Goal: Book appointment/travel/reservation

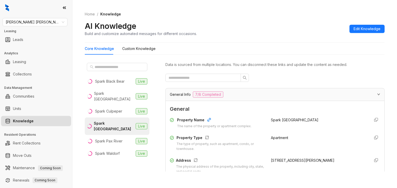
scroll to position [129, 0]
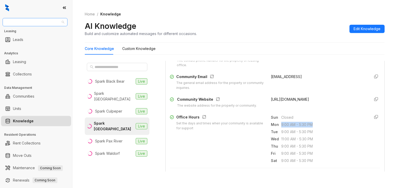
click at [49, 23] on span "Gates Hudson" at bounding box center [35, 22] width 59 height 8
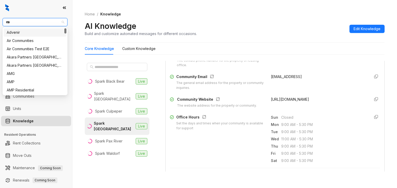
type input "****"
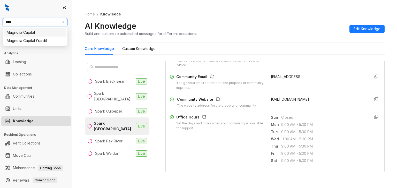
click at [29, 34] on div "Magnolia Capital" at bounding box center [35, 33] width 57 height 6
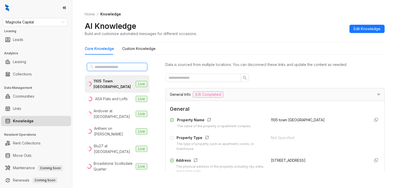
click at [124, 65] on input "text" at bounding box center [117, 67] width 45 height 6
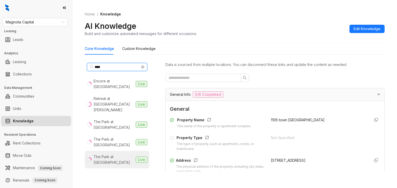
type input "****"
click at [120, 154] on div "The Park at Veneto" at bounding box center [113, 159] width 40 height 11
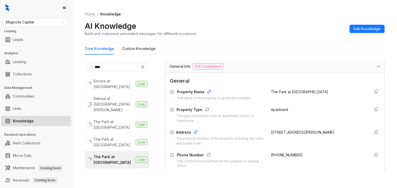
scroll to position [77, 0]
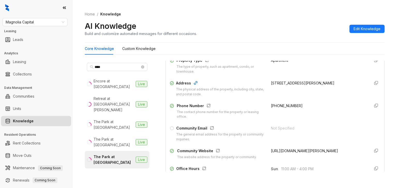
click at [271, 105] on span "+12393722163" at bounding box center [287, 106] width 32 height 4
copy div "+12393722163"
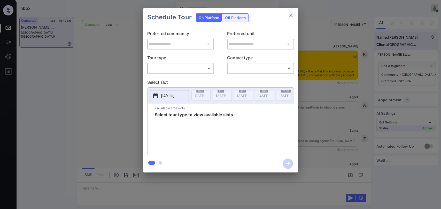
scroll to position [378, 0]
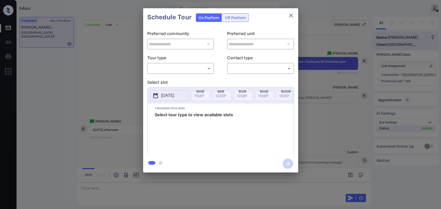
click at [176, 68] on body "Inbox [PERSON_NAME] [PERSON_NAME] Online Set yourself offline Set yourself on b…" at bounding box center [220, 104] width 441 height 209
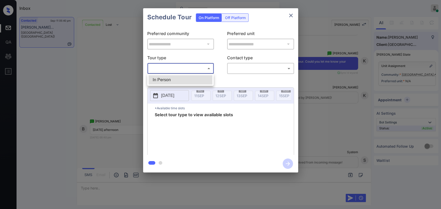
click at [165, 78] on li "In Person" at bounding box center [180, 79] width 64 height 9
type input "********"
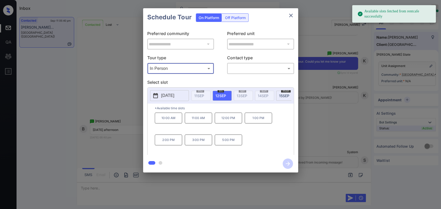
click at [173, 93] on p "[DATE]" at bounding box center [167, 96] width 13 height 6
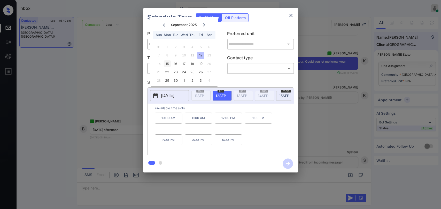
click at [169, 62] on div "15" at bounding box center [167, 63] width 7 height 7
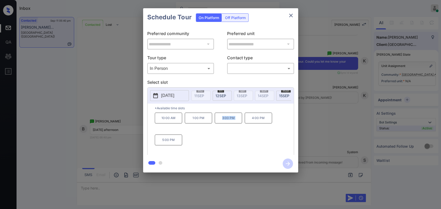
drag, startPoint x: 221, startPoint y: 122, endPoint x: 248, endPoint y: 148, distance: 36.9
click at [248, 150] on div "10:00 AM 1:00 PM 3:00 PM 4:00 PM 5:00 PM" at bounding box center [224, 133] width 139 height 41
click at [250, 143] on div "10:00 AM 1:00 PM 3:00 PM 4:00 PM 5:00 PM" at bounding box center [224, 133] width 139 height 41
click at [290, 16] on icon "close" at bounding box center [291, 16] width 4 height 4
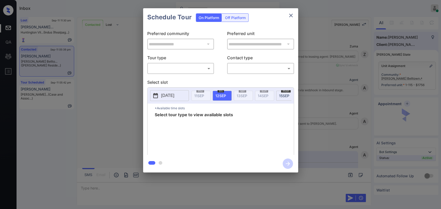
scroll to position [5302, 0]
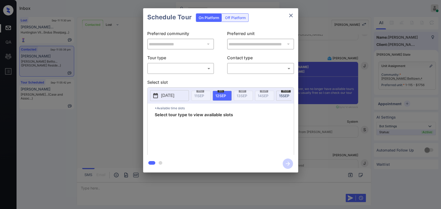
click at [156, 69] on body "Inbox Danielle Dela Cruz Online Set yourself offline Set yourself on break Prof…" at bounding box center [220, 104] width 441 height 209
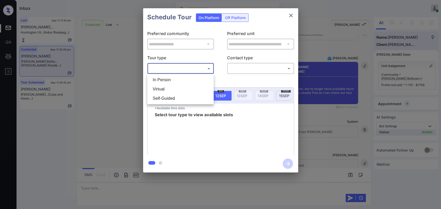
click at [162, 78] on li "In Person" at bounding box center [180, 79] width 64 height 9
type input "********"
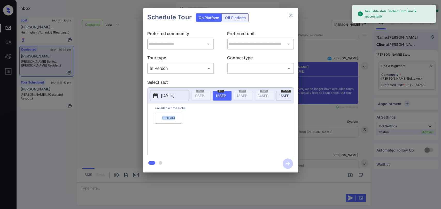
drag, startPoint x: 155, startPoint y: 121, endPoint x: 180, endPoint y: 122, distance: 24.8
click at [180, 122] on p "11:30 AM" at bounding box center [168, 118] width 27 height 11
copy p "11:30 AM"
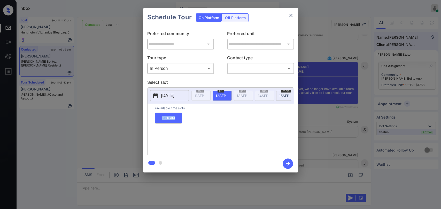
click at [289, 17] on icon "close" at bounding box center [291, 15] width 6 height 6
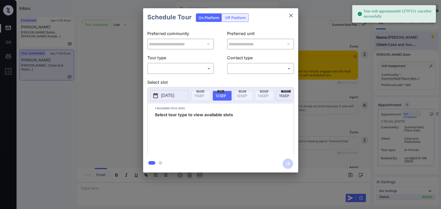
scroll to position [1774, 0]
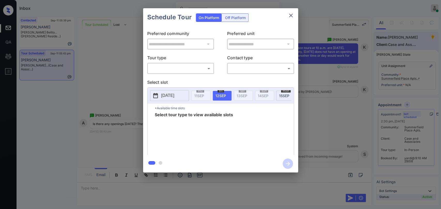
click at [180, 69] on body "Inbox Danielle Dela Cruz Online Set yourself offline Set yourself on break Prof…" at bounding box center [220, 104] width 441 height 209
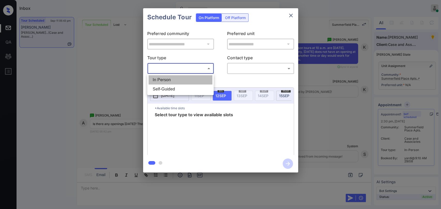
click at [163, 78] on li "In Person" at bounding box center [180, 79] width 64 height 9
type input "********"
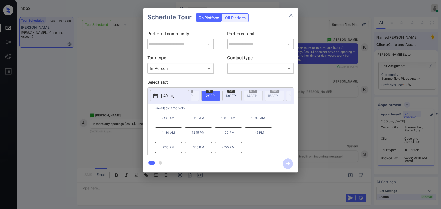
scroll to position [0, 23]
click at [171, 95] on p "[DATE]" at bounding box center [167, 96] width 13 height 6
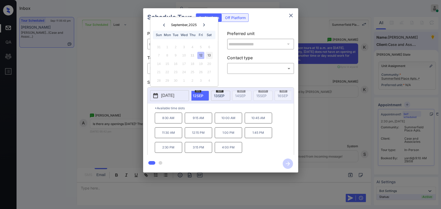
click at [211, 55] on div "13" at bounding box center [209, 55] width 7 height 7
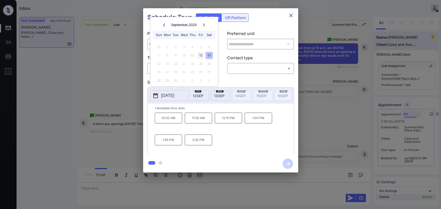
click at [201, 55] on div "12" at bounding box center [200, 55] width 7 height 7
click at [290, 14] on icon "close" at bounding box center [291, 15] width 6 height 6
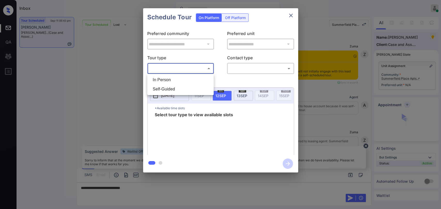
scroll to position [1372, 0]
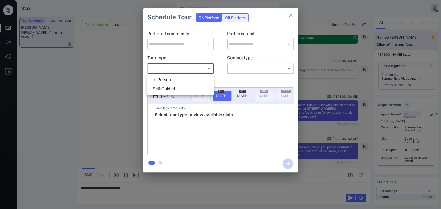
click at [171, 78] on li "In Person" at bounding box center [180, 79] width 64 height 9
type input "********"
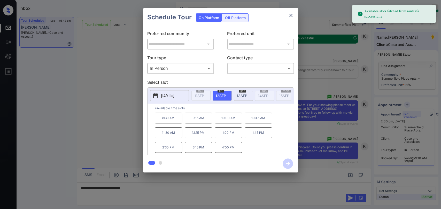
click at [245, 96] on span "[DATE]" at bounding box center [242, 96] width 11 height 4
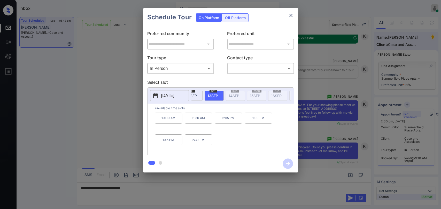
scroll to position [0, 23]
click at [289, 16] on icon "close" at bounding box center [291, 15] width 6 height 6
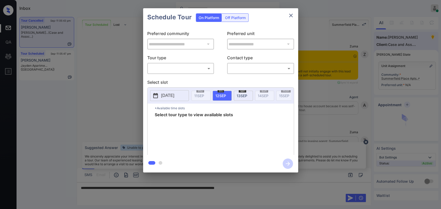
scroll to position [2020, 0]
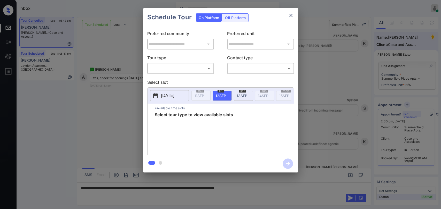
click at [186, 74] on div "**********" at bounding box center [220, 90] width 155 height 129
click at [186, 71] on body "Inbox Danielle Dela Cruz Online Set yourself offline Set yourself on break Prof…" at bounding box center [220, 104] width 441 height 209
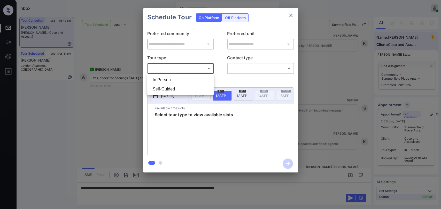
click at [176, 82] on li "In Person" at bounding box center [180, 79] width 64 height 9
type input "********"
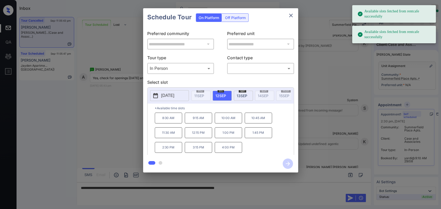
click at [243, 94] on span "[DATE]" at bounding box center [242, 96] width 11 height 4
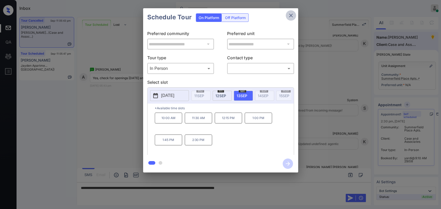
click at [289, 17] on icon "close" at bounding box center [291, 16] width 4 height 4
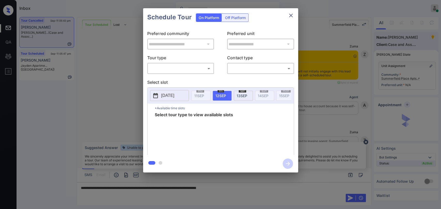
click at [182, 62] on p "Tour type" at bounding box center [180, 59] width 67 height 8
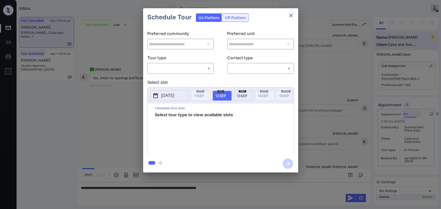
click at [178, 71] on body "Inbox Danielle Dela Cruz Online Set yourself offline Set yourself on break Prof…" at bounding box center [220, 104] width 441 height 209
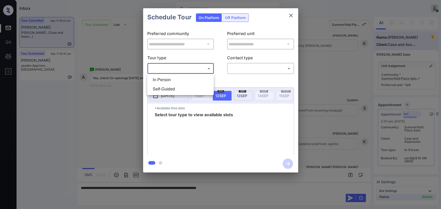
click at [176, 77] on li "In Person" at bounding box center [180, 79] width 64 height 9
type input "********"
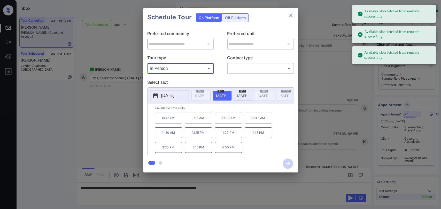
click at [248, 96] on div "sat 13 SEP" at bounding box center [243, 96] width 19 height 10
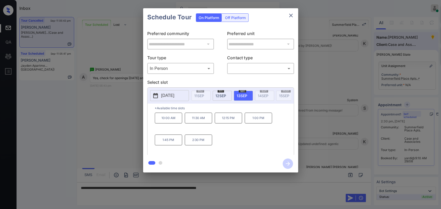
click at [291, 14] on icon "close" at bounding box center [291, 15] width 6 height 6
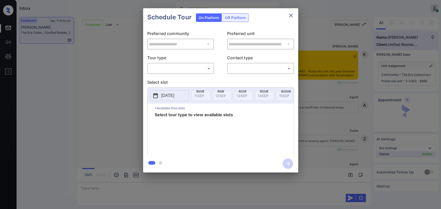
scroll to position [854, 0]
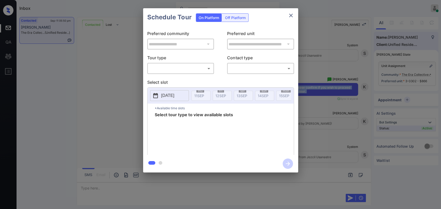
click at [169, 67] on body "Inbox [PERSON_NAME] [PERSON_NAME] Online Set yourself offline Set yourself on b…" at bounding box center [220, 104] width 441 height 209
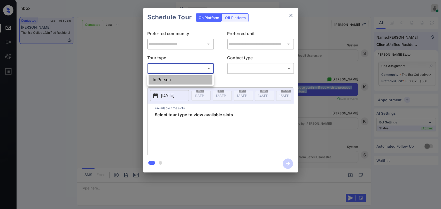
click at [167, 78] on li "In Person" at bounding box center [180, 79] width 64 height 9
type input "********"
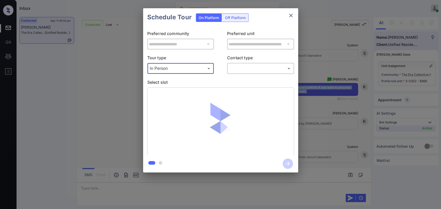
click at [264, 67] on body "Inbox [PERSON_NAME] [PERSON_NAME] Online Set yourself offline Set yourself on b…" at bounding box center [220, 104] width 441 height 209
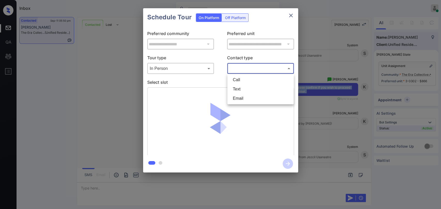
click at [240, 87] on li "Text" at bounding box center [261, 89] width 64 height 9
type input "****"
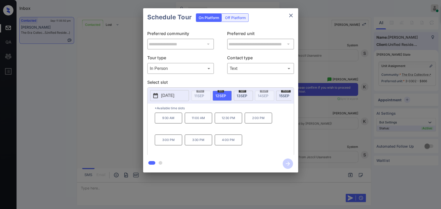
click at [243, 94] on span "[DATE]" at bounding box center [242, 96] width 11 height 4
click at [171, 120] on p "11:30 AM" at bounding box center [168, 118] width 27 height 11
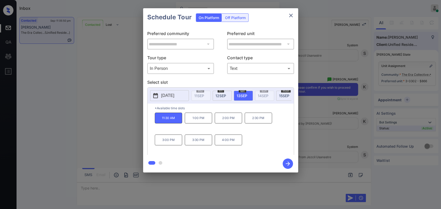
click at [289, 164] on icon "button" at bounding box center [287, 164] width 10 height 10
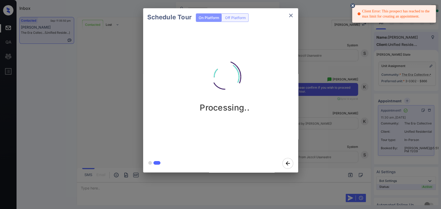
drag, startPoint x: 361, startPoint y: 10, endPoint x: 409, endPoint y: 15, distance: 48.3
click at [409, 15] on div "Client Error: This prospect has reached to the max limit for creating an appoin…" at bounding box center [394, 14] width 74 height 14
click at [353, 5] on icon at bounding box center [352, 5] width 5 height 5
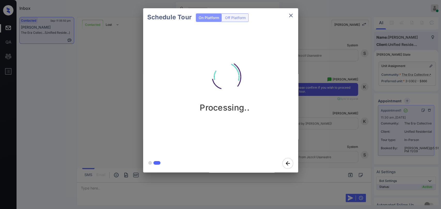
click at [292, 16] on icon "close" at bounding box center [291, 15] width 6 height 6
